Goal: Find specific page/section: Find specific page/section

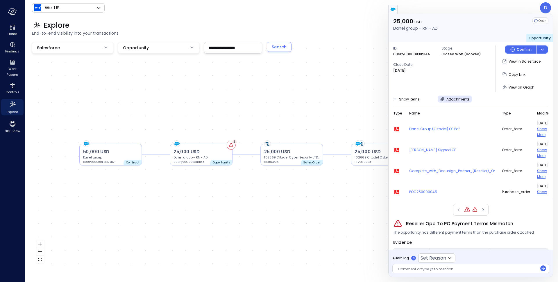
scroll to position [11, 0]
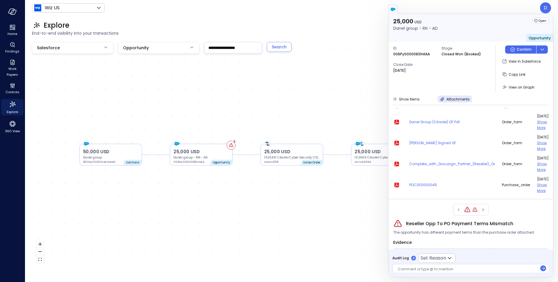
click at [374, 10] on div "Wiz US ****** ​ D" at bounding box center [291, 7] width 519 height 11
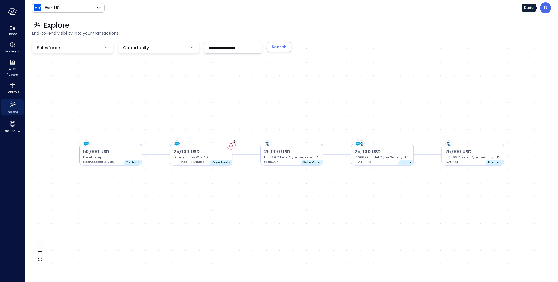
click at [544, 11] on div "D" at bounding box center [545, 7] width 11 height 11
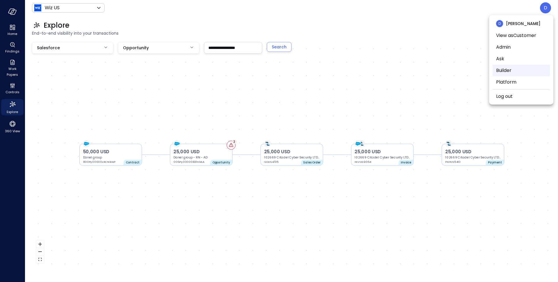
click at [503, 71] on li "Builder" at bounding box center [521, 71] width 57 height 12
